Goal: Task Accomplishment & Management: Use online tool/utility

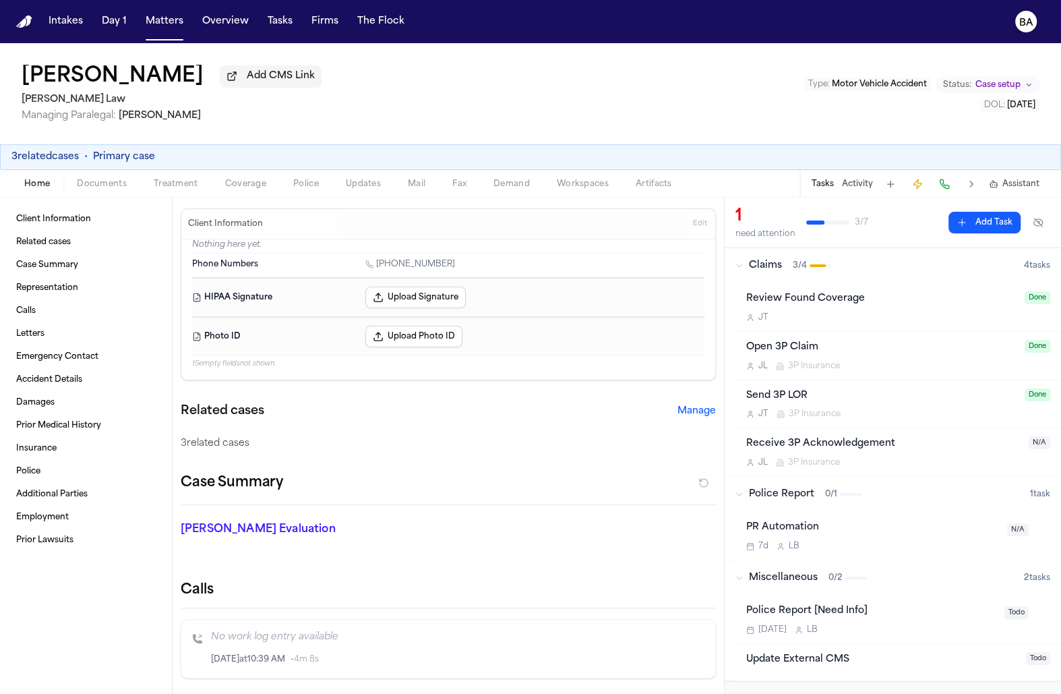
click at [736, 270] on icon "button" at bounding box center [740, 266] width 8 height 8
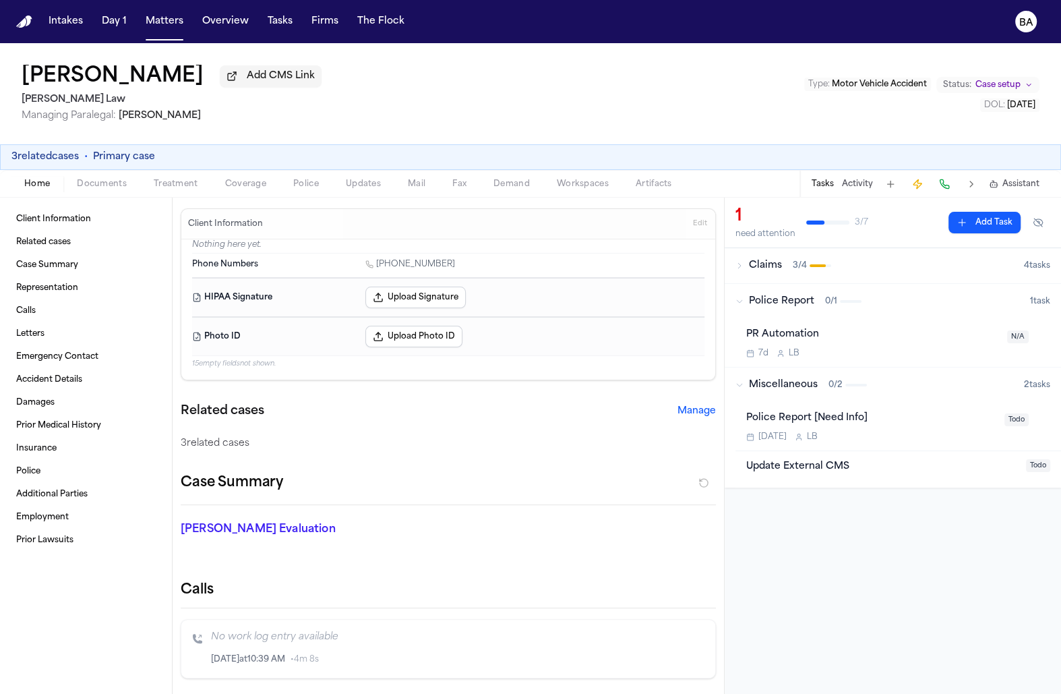
click at [736, 388] on icon "button" at bounding box center [740, 385] width 8 height 8
click at [738, 295] on button "Police Report 0 / 1 1 task" at bounding box center [893, 301] width 336 height 35
click at [738, 268] on icon "button" at bounding box center [740, 266] width 8 height 8
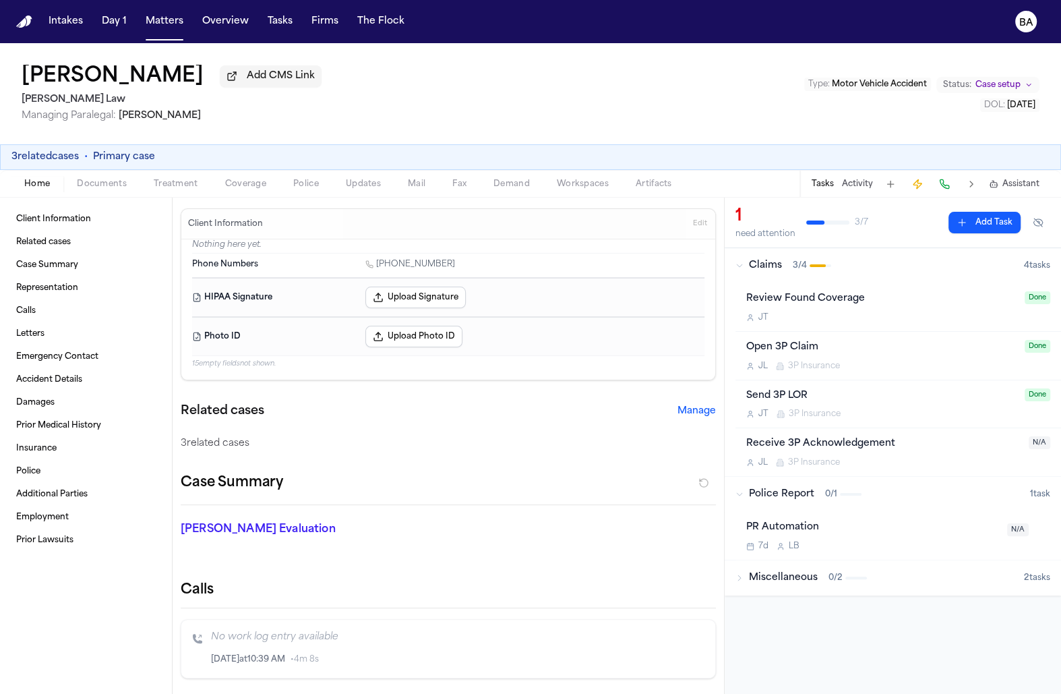
click at [738, 268] on icon "button" at bounding box center [740, 266] width 8 height 8
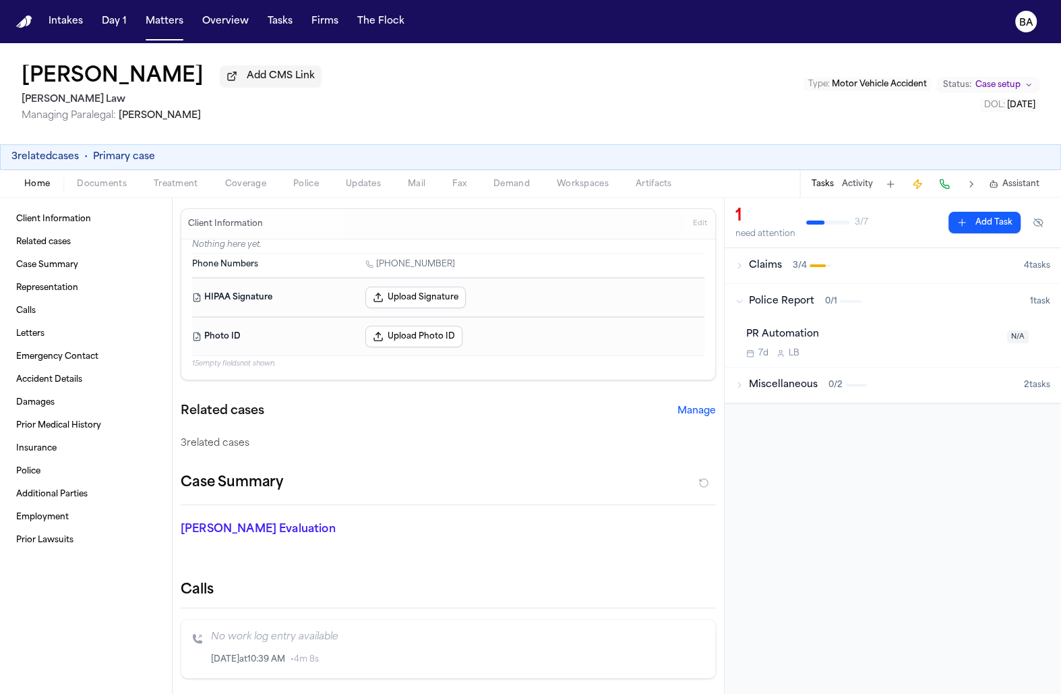
click at [744, 385] on div "Miscellaneous 0 / 2" at bounding box center [880, 384] width 289 height 13
click at [738, 276] on button "Claims 3 / 4 4 task s" at bounding box center [893, 265] width 336 height 35
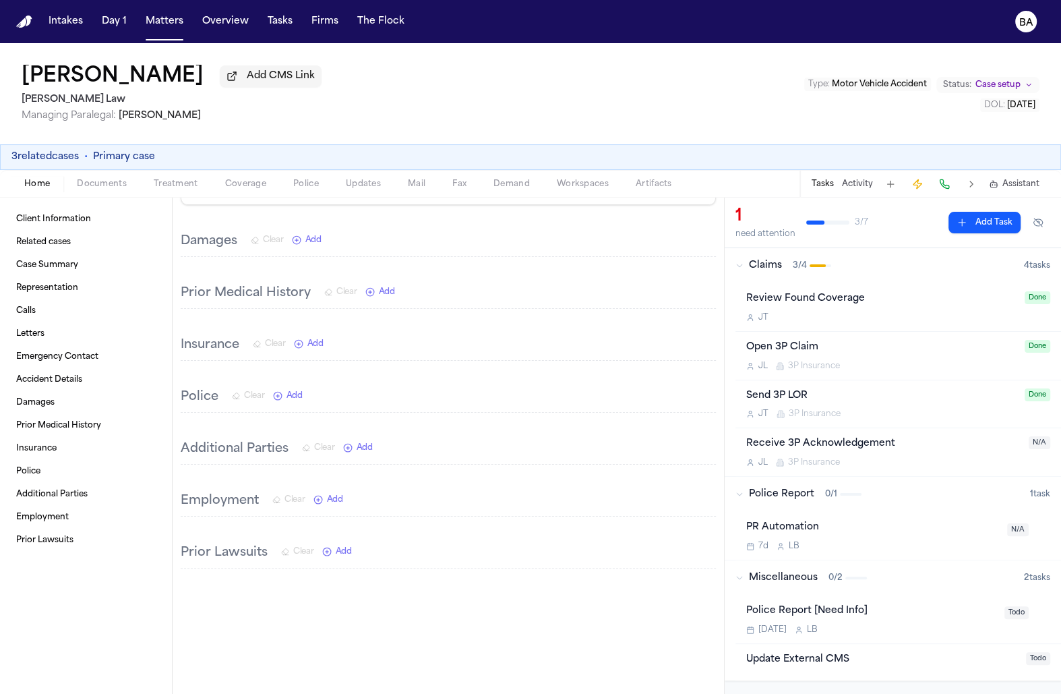
scroll to position [1080, 0]
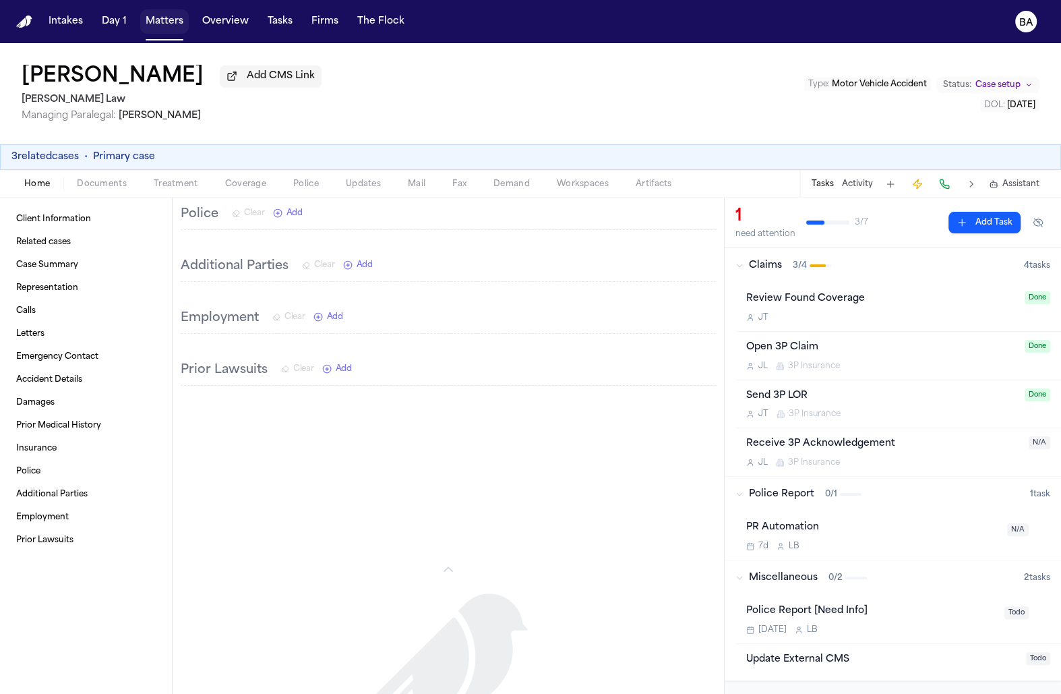
click at [154, 20] on button "Matters" at bounding box center [164, 21] width 49 height 24
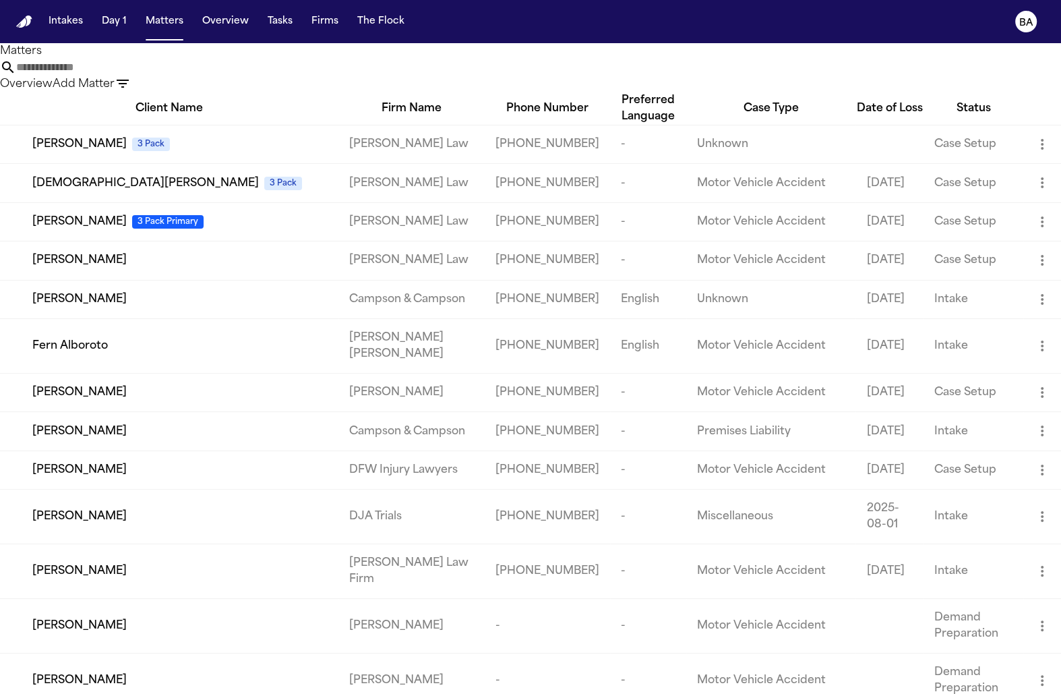
click at [115, 76] on button "Add Matter" at bounding box center [84, 84] width 62 height 16
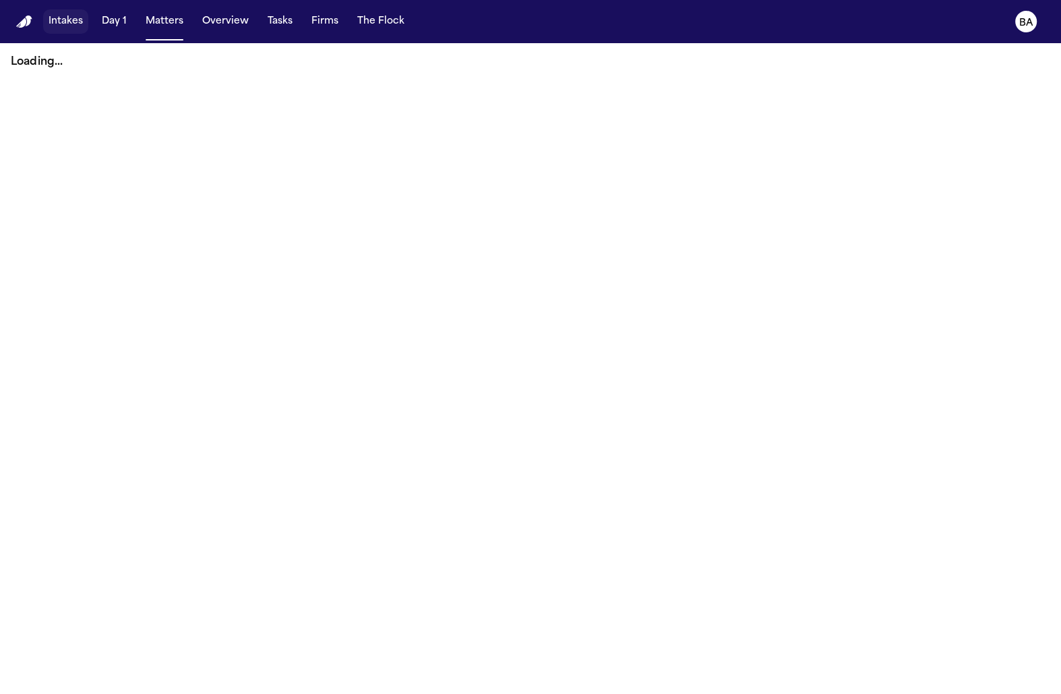
click at [63, 22] on button "Intakes" at bounding box center [65, 21] width 45 height 24
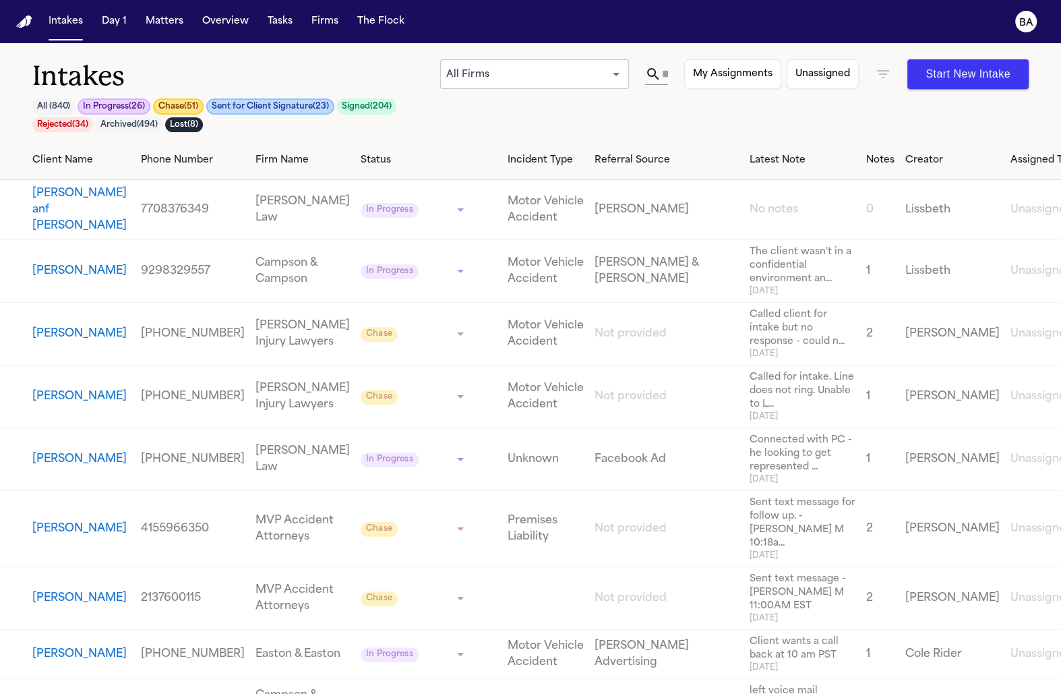
click at [659, 73] on icon at bounding box center [653, 74] width 16 height 16
click at [668, 73] on input "text" at bounding box center [664, 74] width 7 height 22
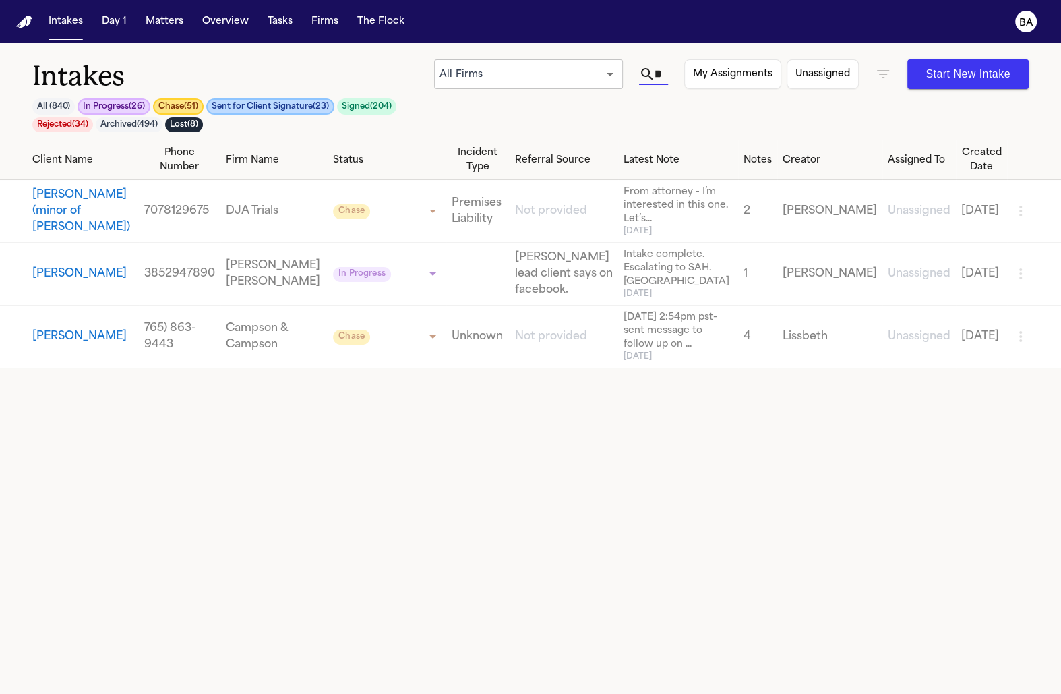
scroll to position [0, 10]
type input "****"
click at [1023, 18] on text "BA" at bounding box center [1027, 22] width 14 height 9
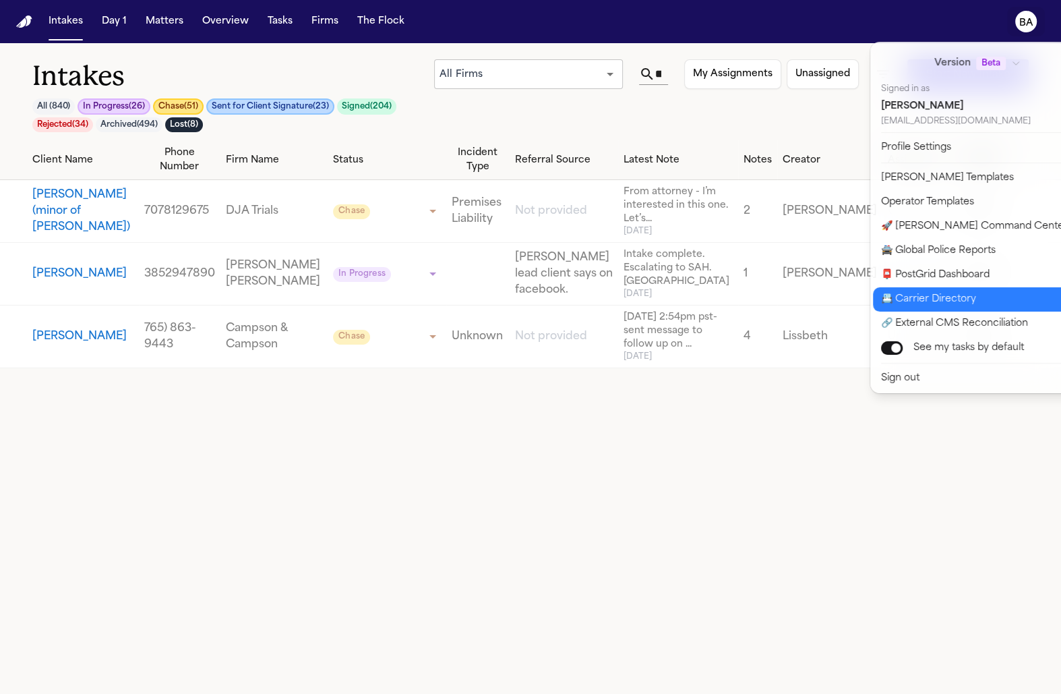
click at [941, 298] on button "📇 Carrier Directory" at bounding box center [985, 299] width 225 height 24
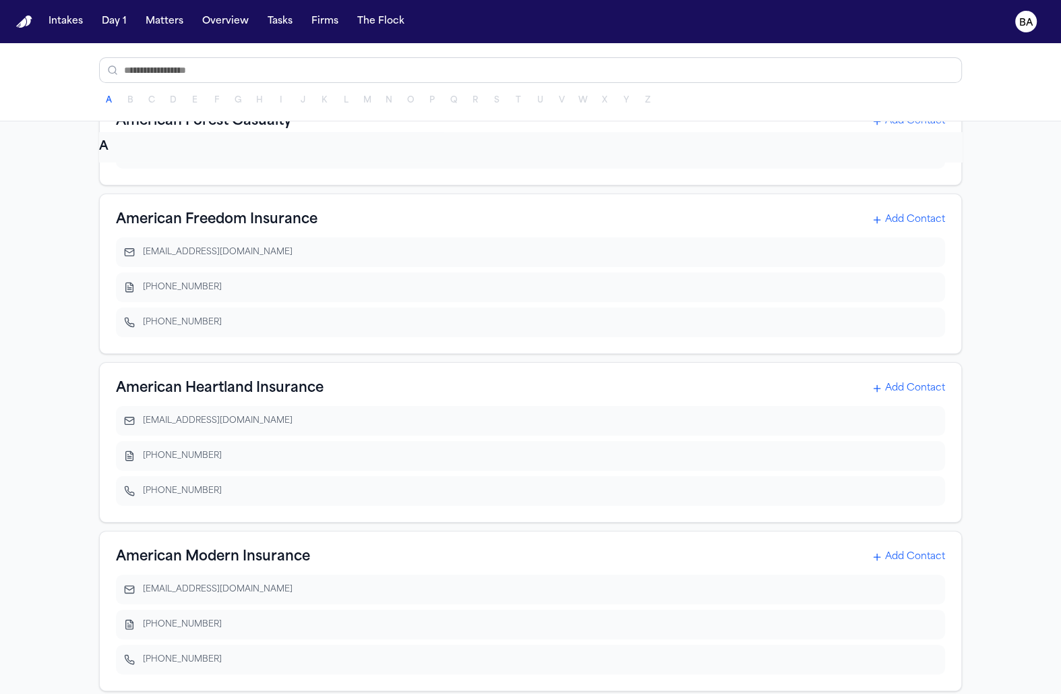
scroll to position [1850, 0]
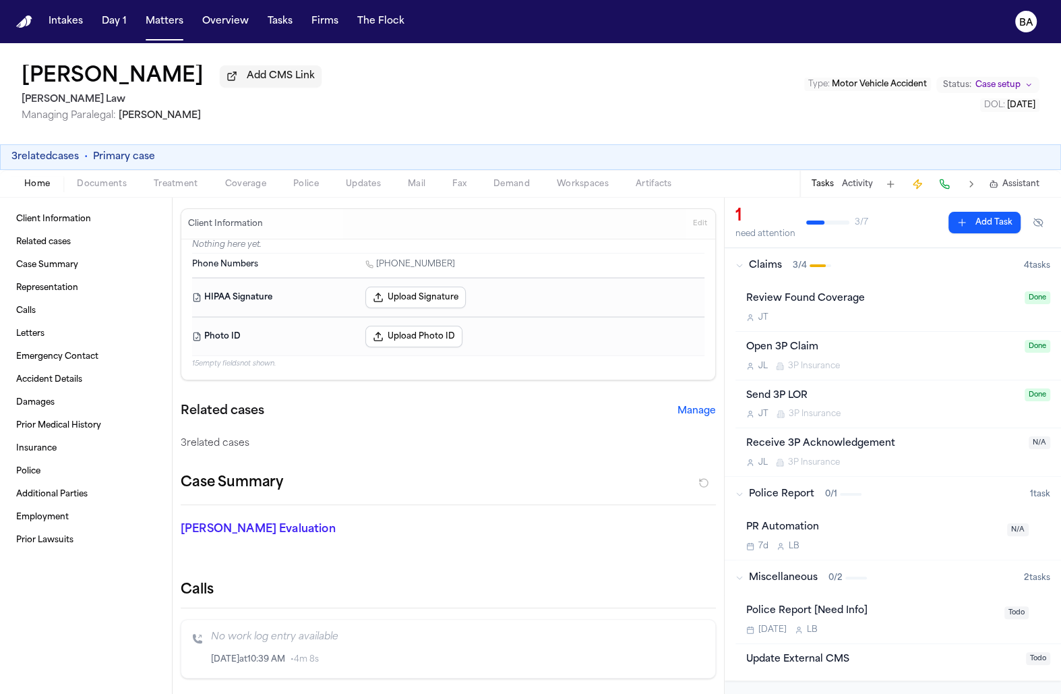
click at [832, 267] on div "Claims 3 / 4" at bounding box center [880, 265] width 289 height 13
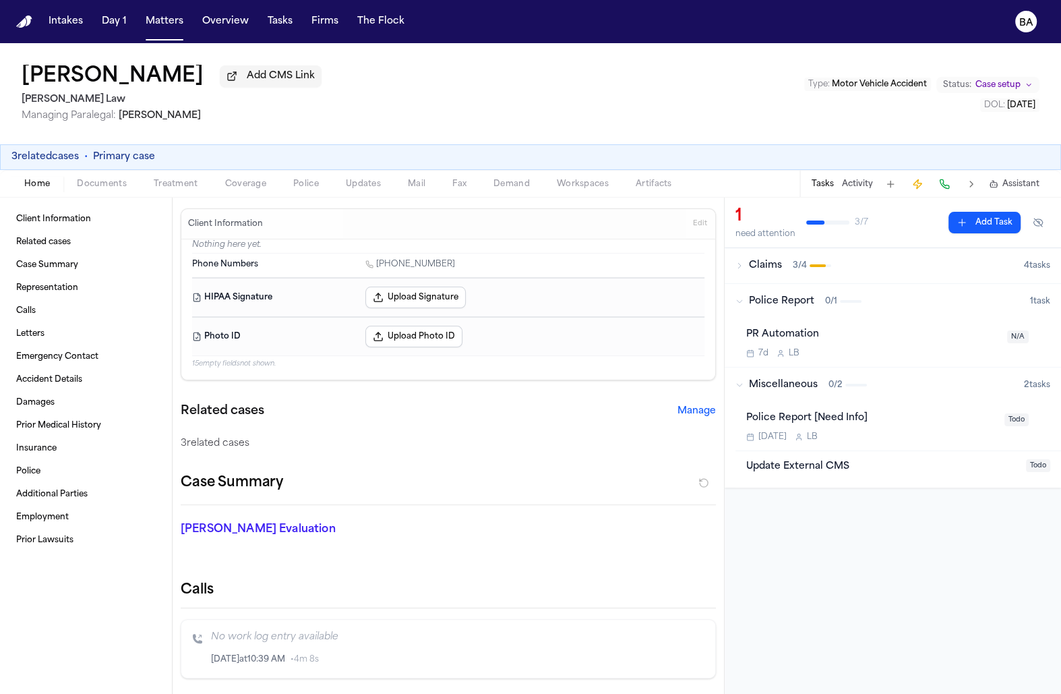
click at [822, 301] on div "Police Report 0 / 1" at bounding box center [883, 301] width 295 height 13
click at [997, 214] on button "Add Task" at bounding box center [985, 223] width 72 height 22
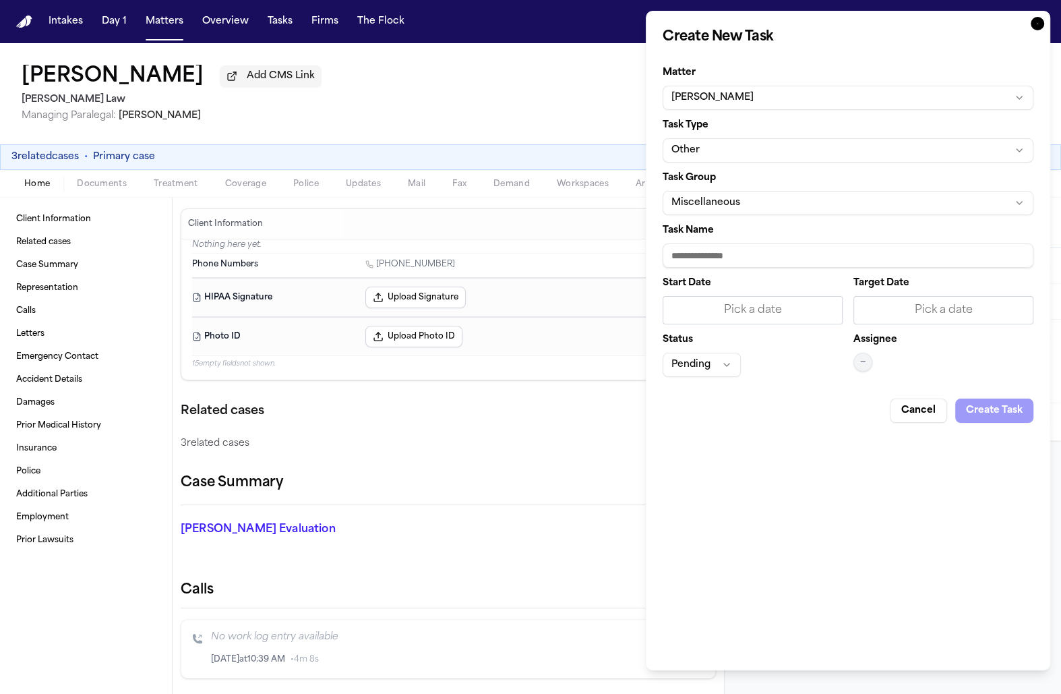
click at [933, 196] on button "Miscellaneous" at bounding box center [848, 203] width 371 height 24
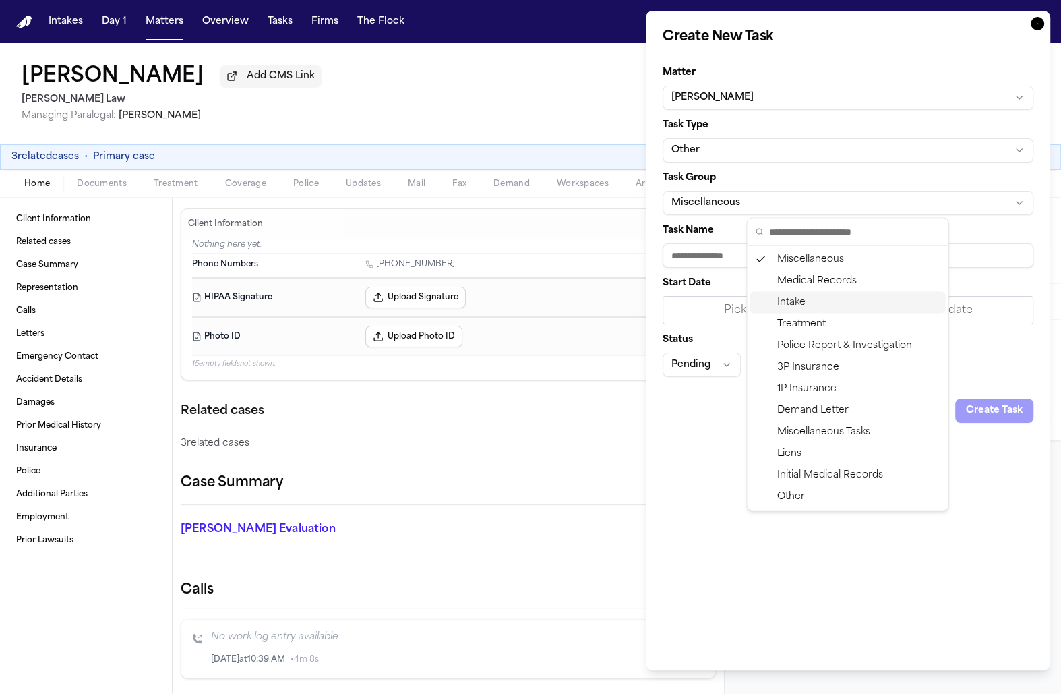
click at [833, 309] on div "Intake" at bounding box center [848, 303] width 196 height 22
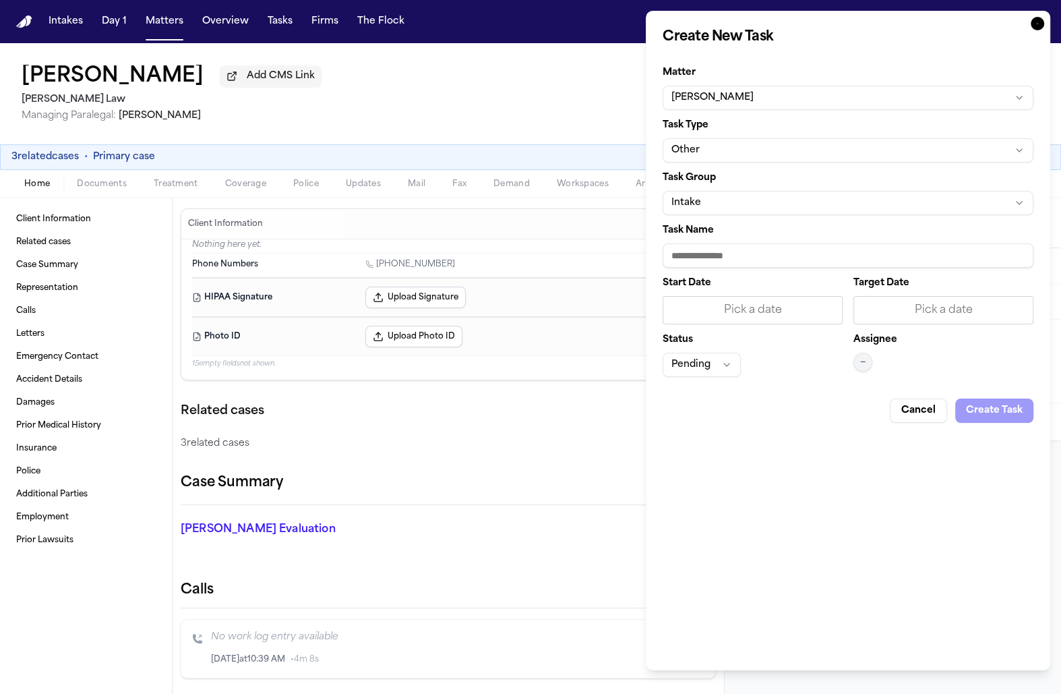
click at [823, 265] on input "Task Name" at bounding box center [848, 255] width 371 height 24
click at [853, 151] on button "Other" at bounding box center [848, 150] width 371 height 24
click at [1036, 23] on body "Intakes Day 1 Matters Overview Tasks Firms The Flock BA Clifton Simon Add CMS L…" at bounding box center [530, 347] width 1061 height 694
click at [1036, 23] on icon "button" at bounding box center [1037, 23] width 13 height 13
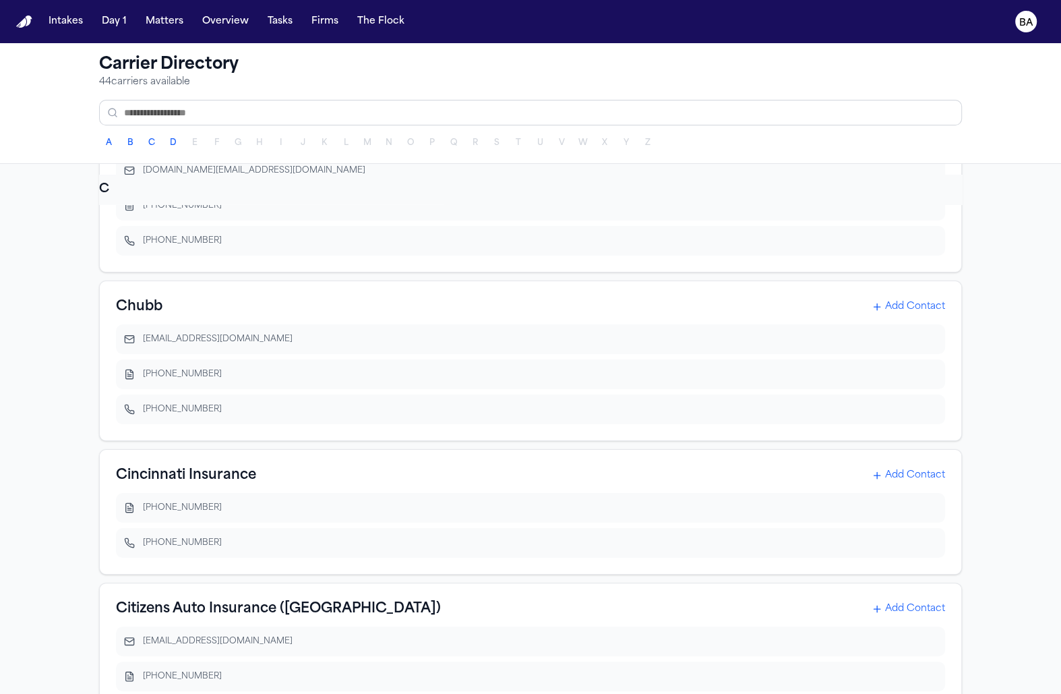
scroll to position [5484, 0]
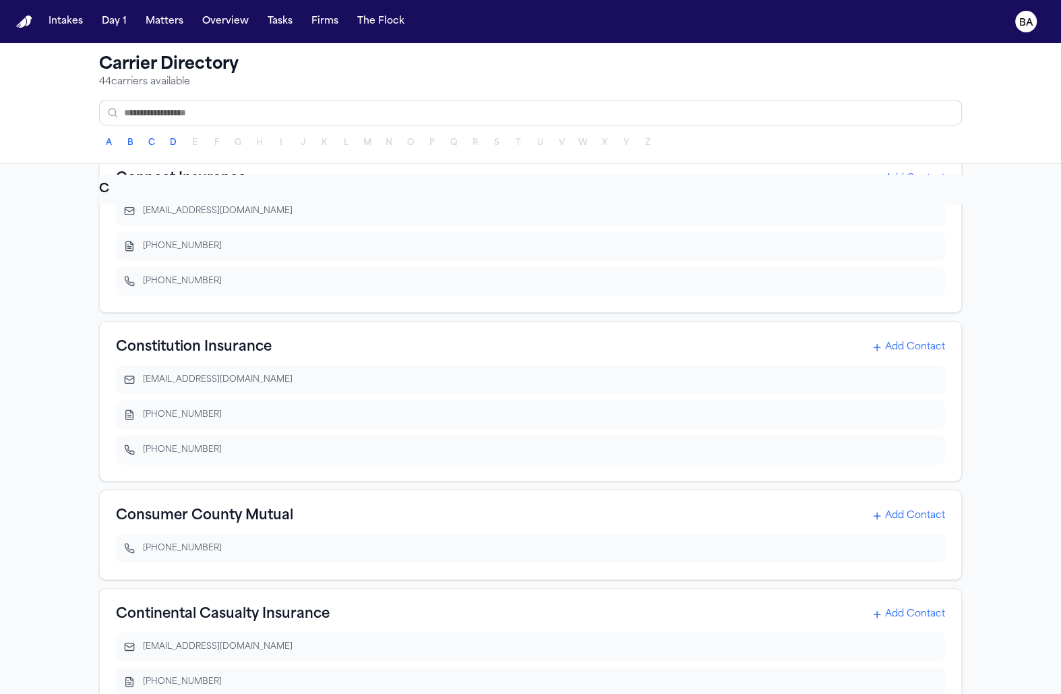
click at [67, 386] on div "A AAA (American Automobile Association) Add Contact claims@acg.aaa.com 877-827-…" at bounding box center [530, 450] width 1061 height 573
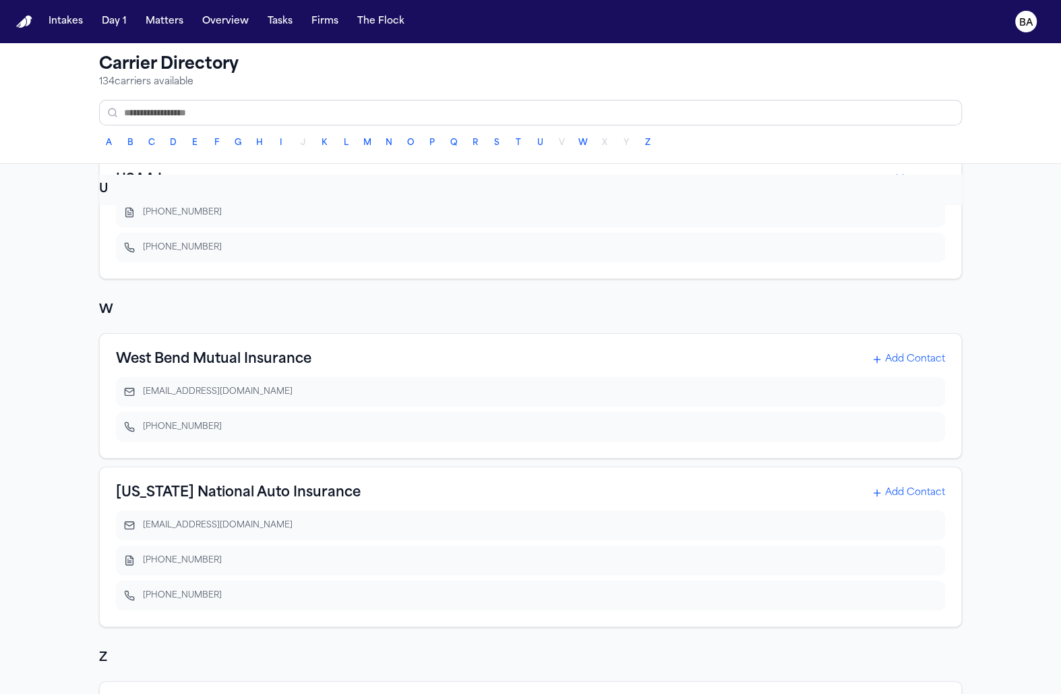
scroll to position [42, 0]
